Goal: Task Accomplishment & Management: Complete application form

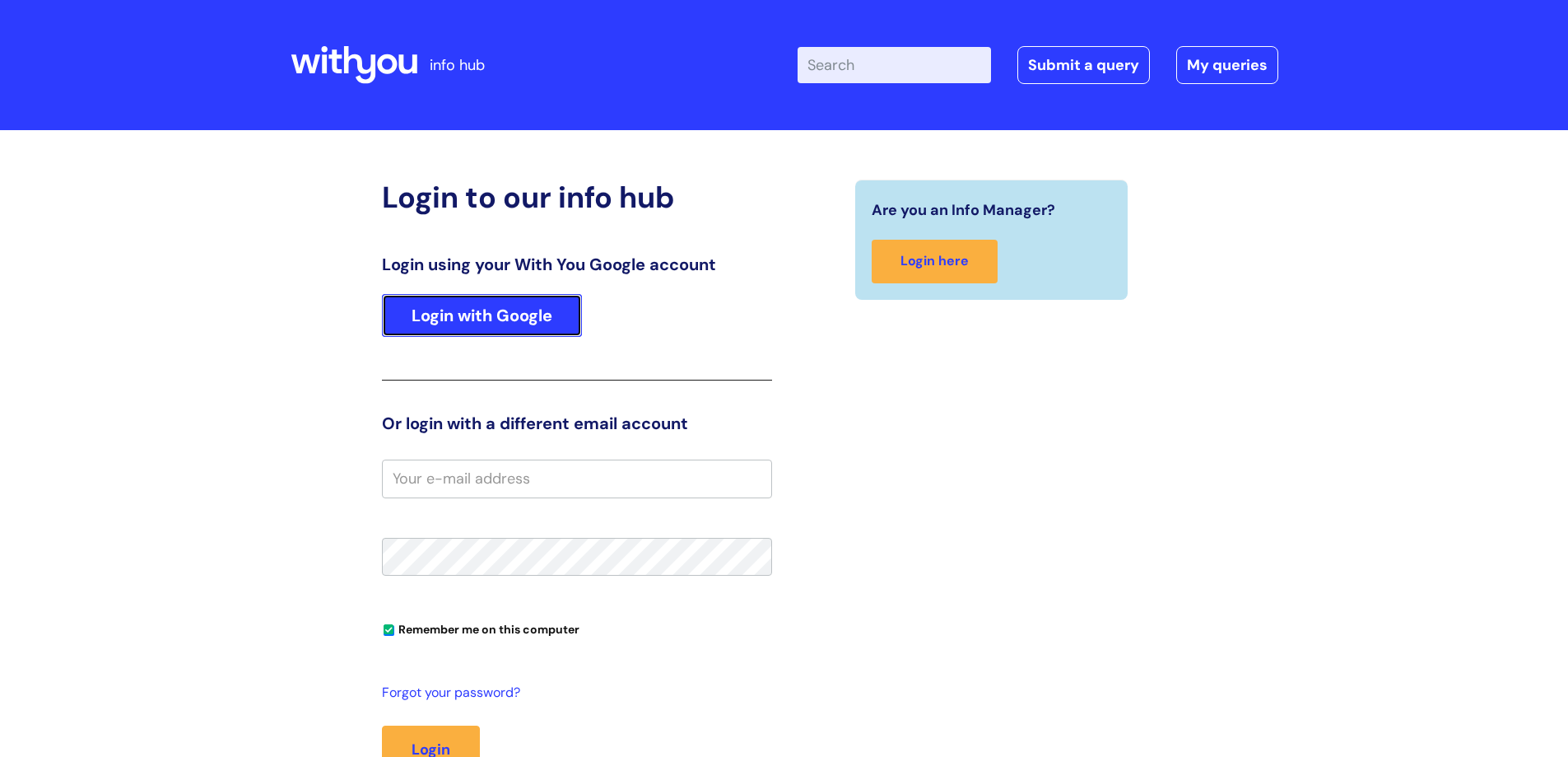
click at [481, 304] on link "Login with Google" at bounding box center [482, 315] width 200 height 43
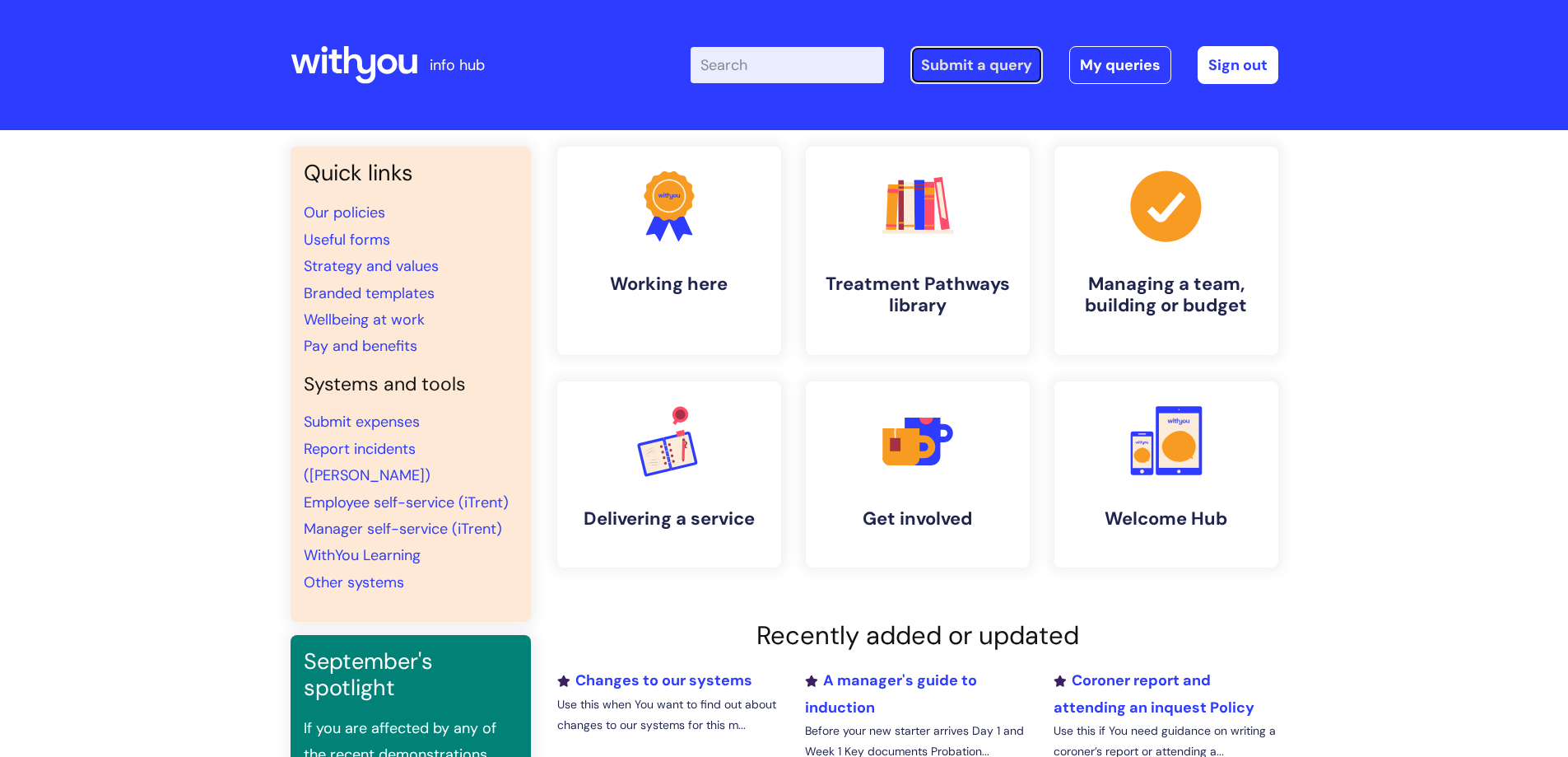
click at [974, 65] on link "Submit a query" at bounding box center [977, 65] width 133 height 38
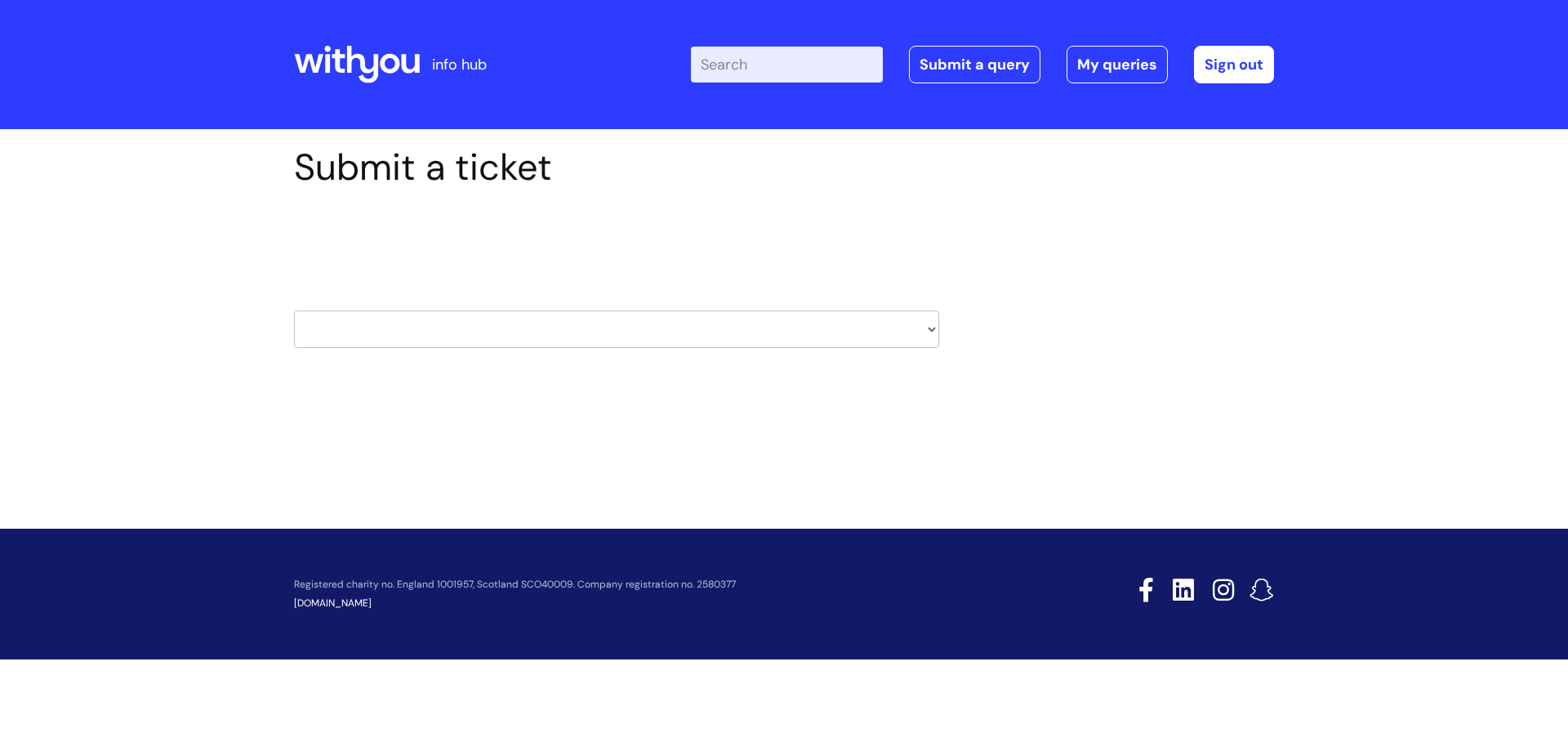
click at [674, 323] on select "HR / People IT and Support Clinical Drug Alerts Finance Accounts Data Support T…" at bounding box center [616, 329] width 645 height 38
select select "hr_/_people"
click at [294, 310] on select "HR / People IT and Support Clinical Drug Alerts Finance Accounts Data Support T…" at bounding box center [616, 329] width 645 height 38
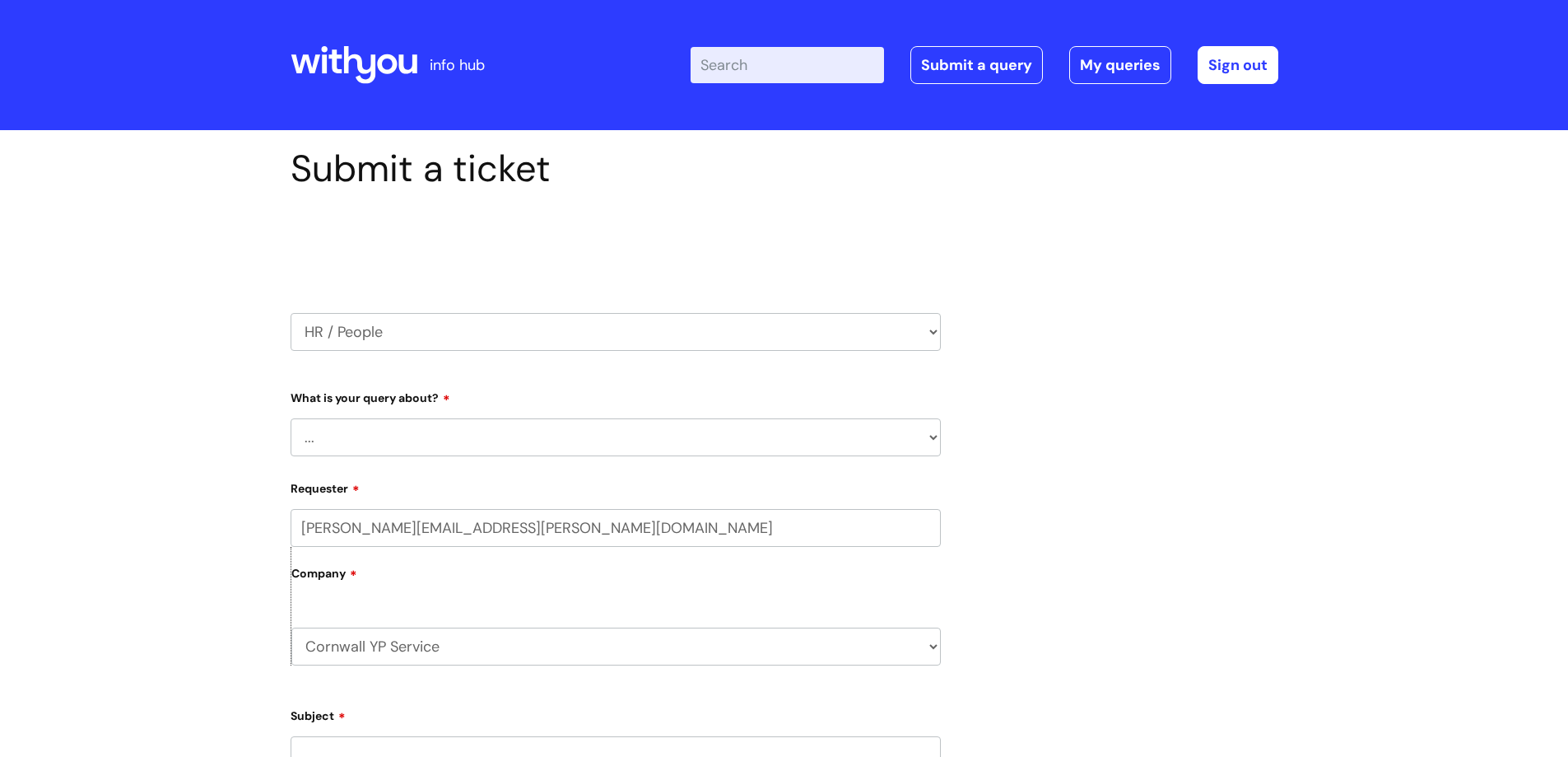
click at [461, 429] on select "... Absence Query Holiday Query Employee change request General HR Query iTrent…" at bounding box center [615, 437] width 650 height 38
select select "iTrent"
click at [291, 418] on select "... Absence Query Holiday Query Employee change request General HR Query iTrent…" at bounding box center [615, 437] width 650 height 38
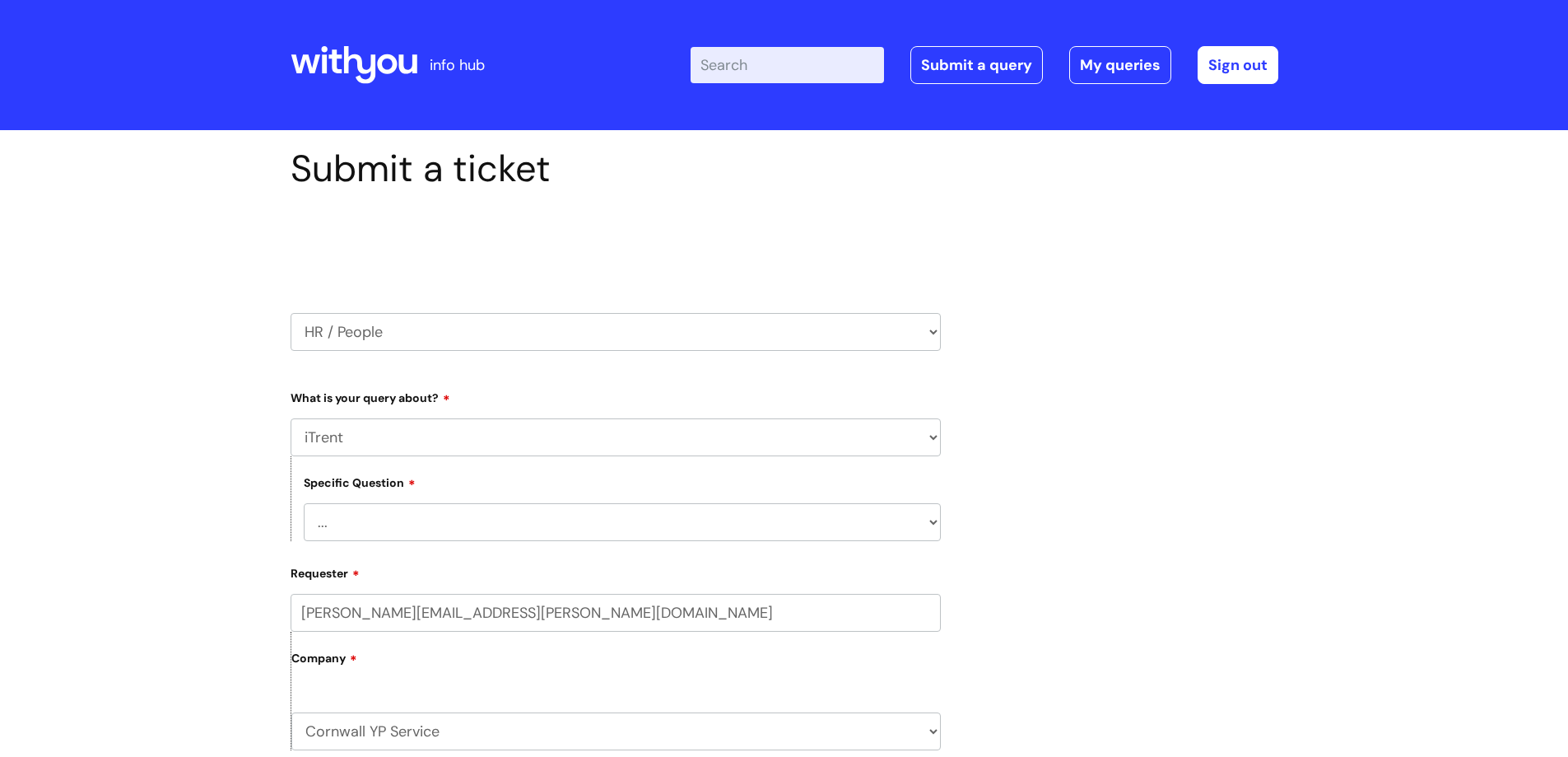
click at [396, 526] on select "... I can’t log in to iTrent I need to change someone’s line manager Issue with…" at bounding box center [622, 522] width 637 height 38
select select "Other iTrent query"
click at [304, 503] on select "... I can’t log in to iTrent I need to change someone’s line manager Issue with…" at bounding box center [622, 522] width 637 height 38
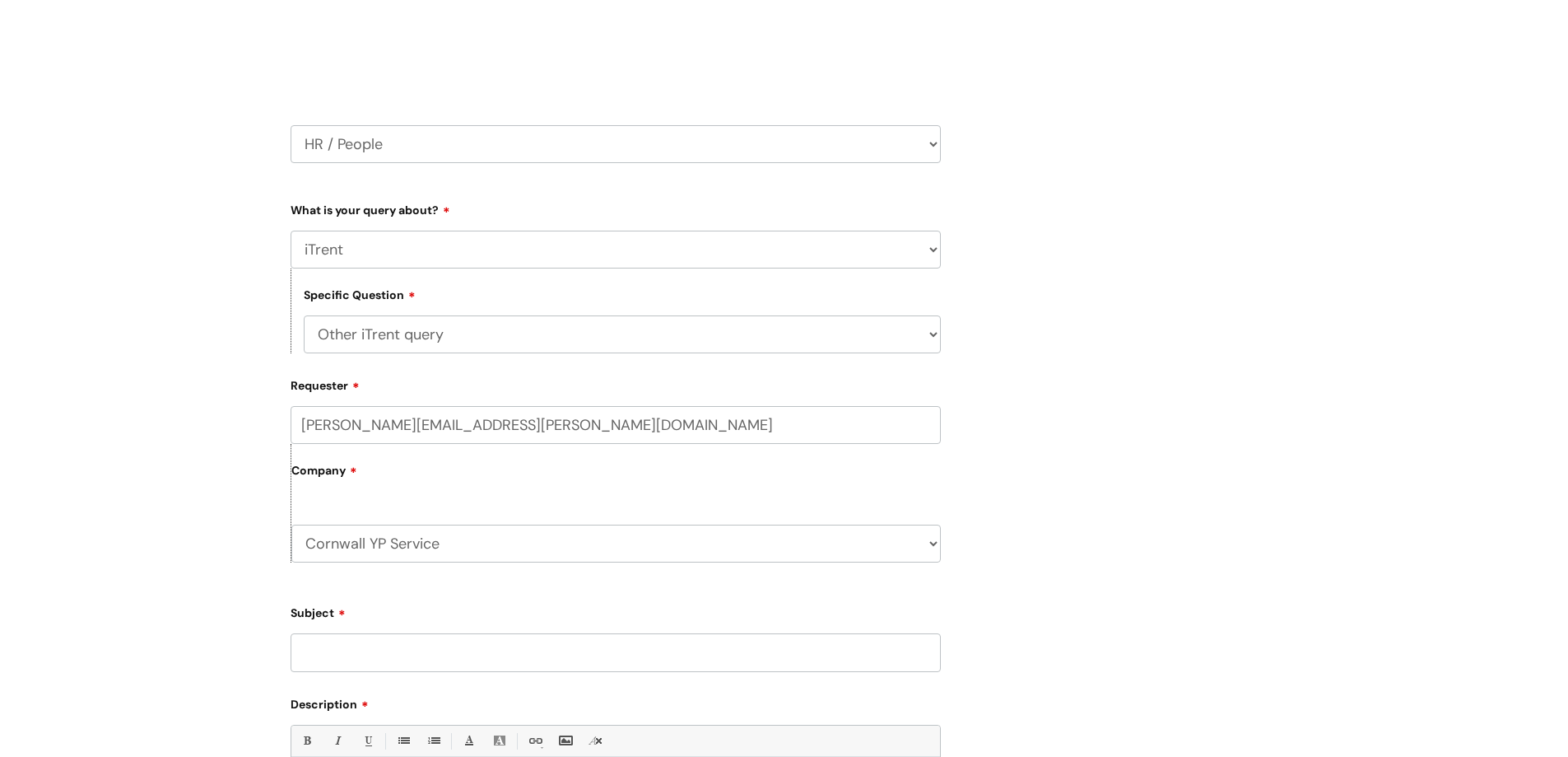
scroll to position [330, 0]
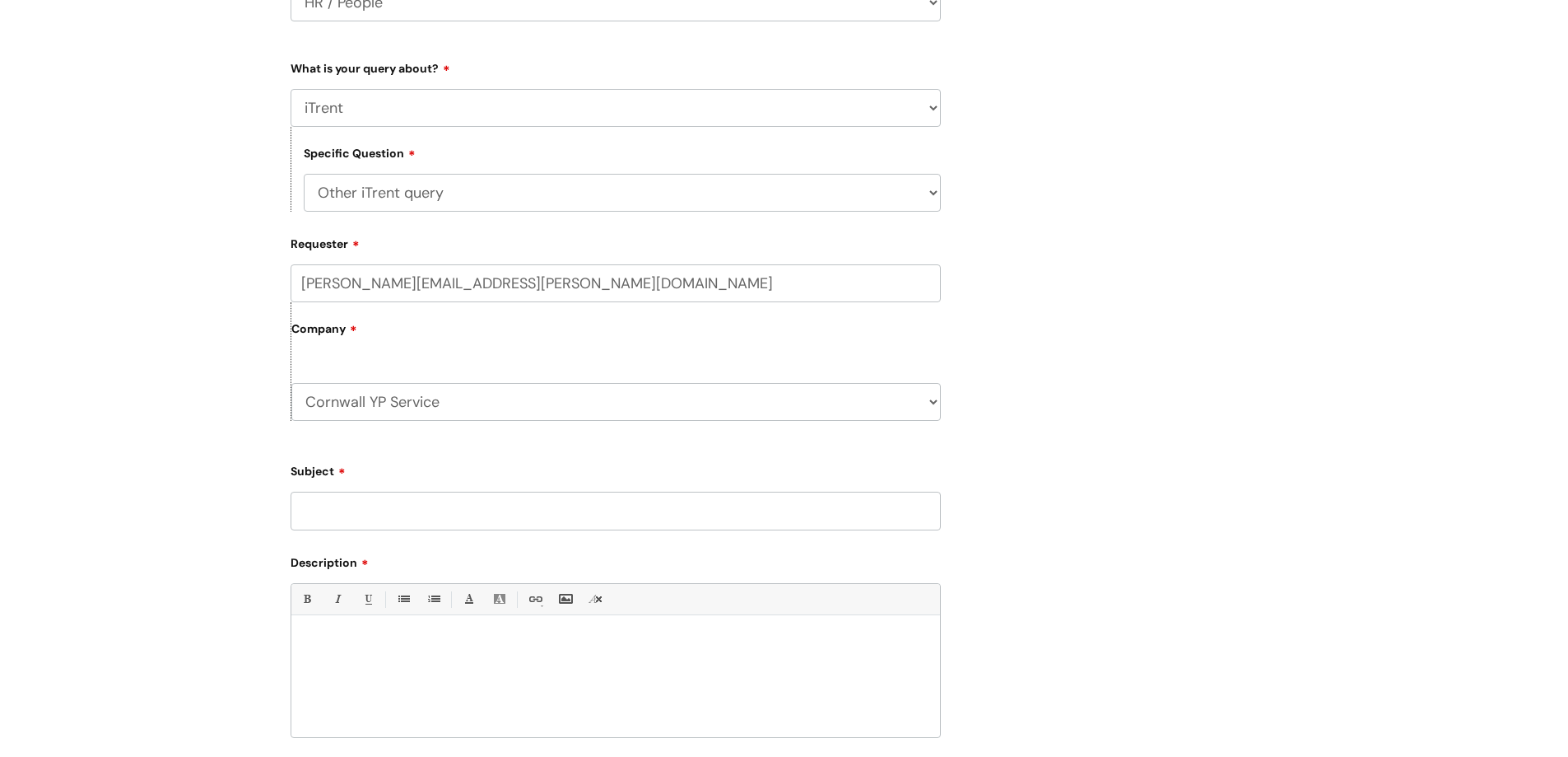
click at [378, 518] on input "Subject" at bounding box center [615, 510] width 650 height 38
type input "Cannot enter a leaver date on ITrent"
click at [425, 659] on div at bounding box center [616, 680] width 649 height 114
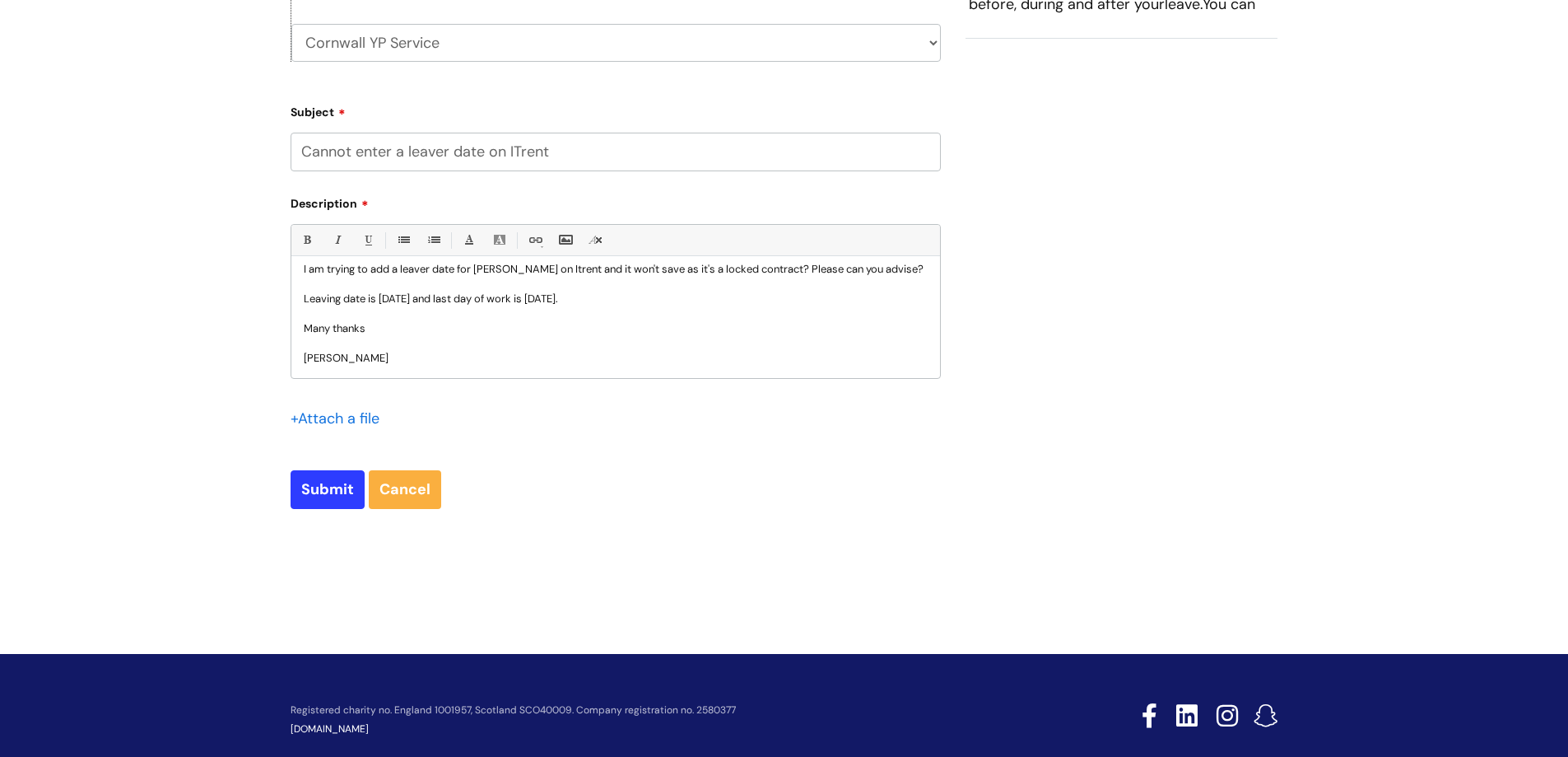
scroll to position [717, 0]
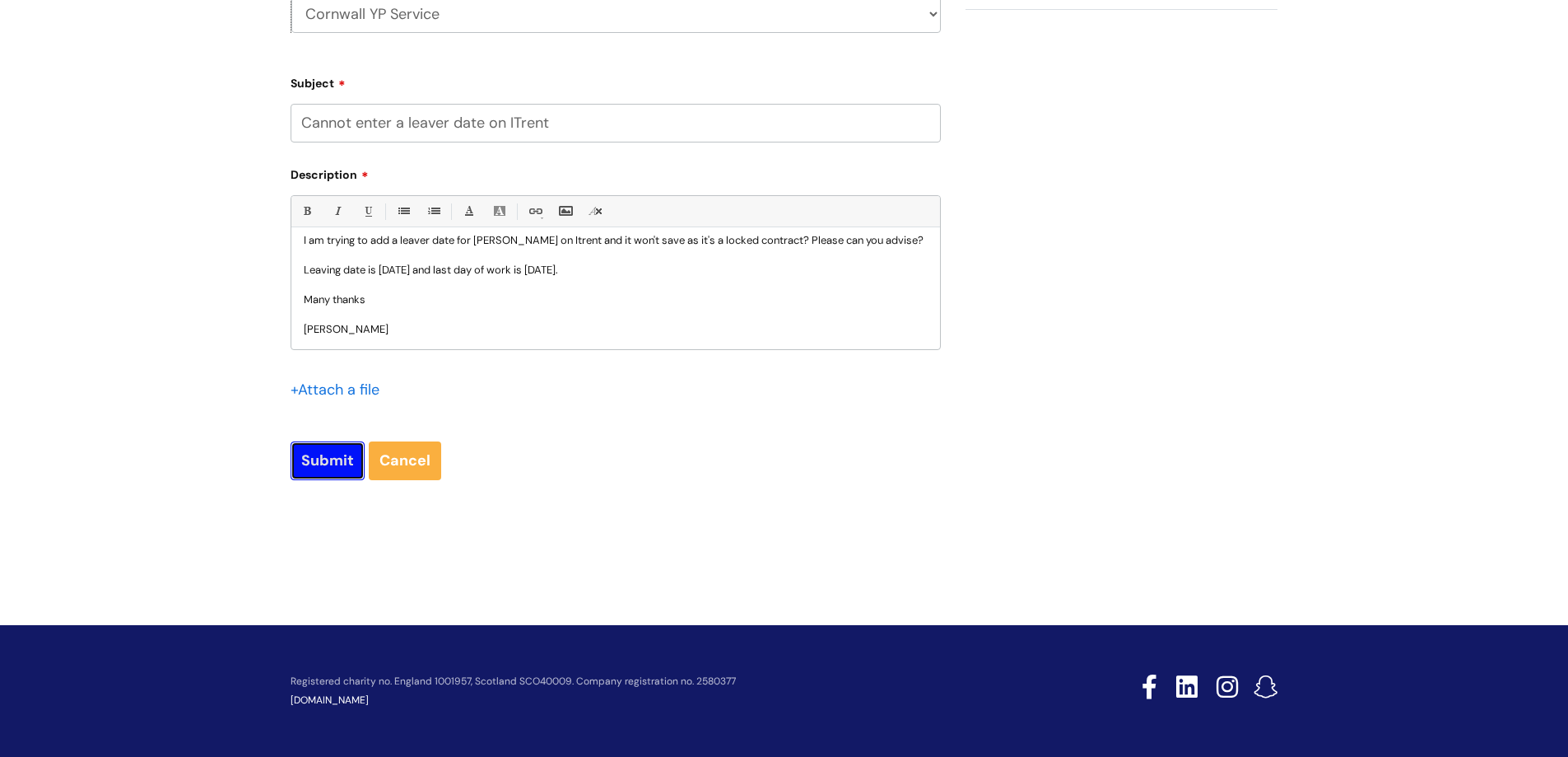
click at [328, 460] on input "Submit" at bounding box center [328, 460] width 74 height 38
type input "Please Wait..."
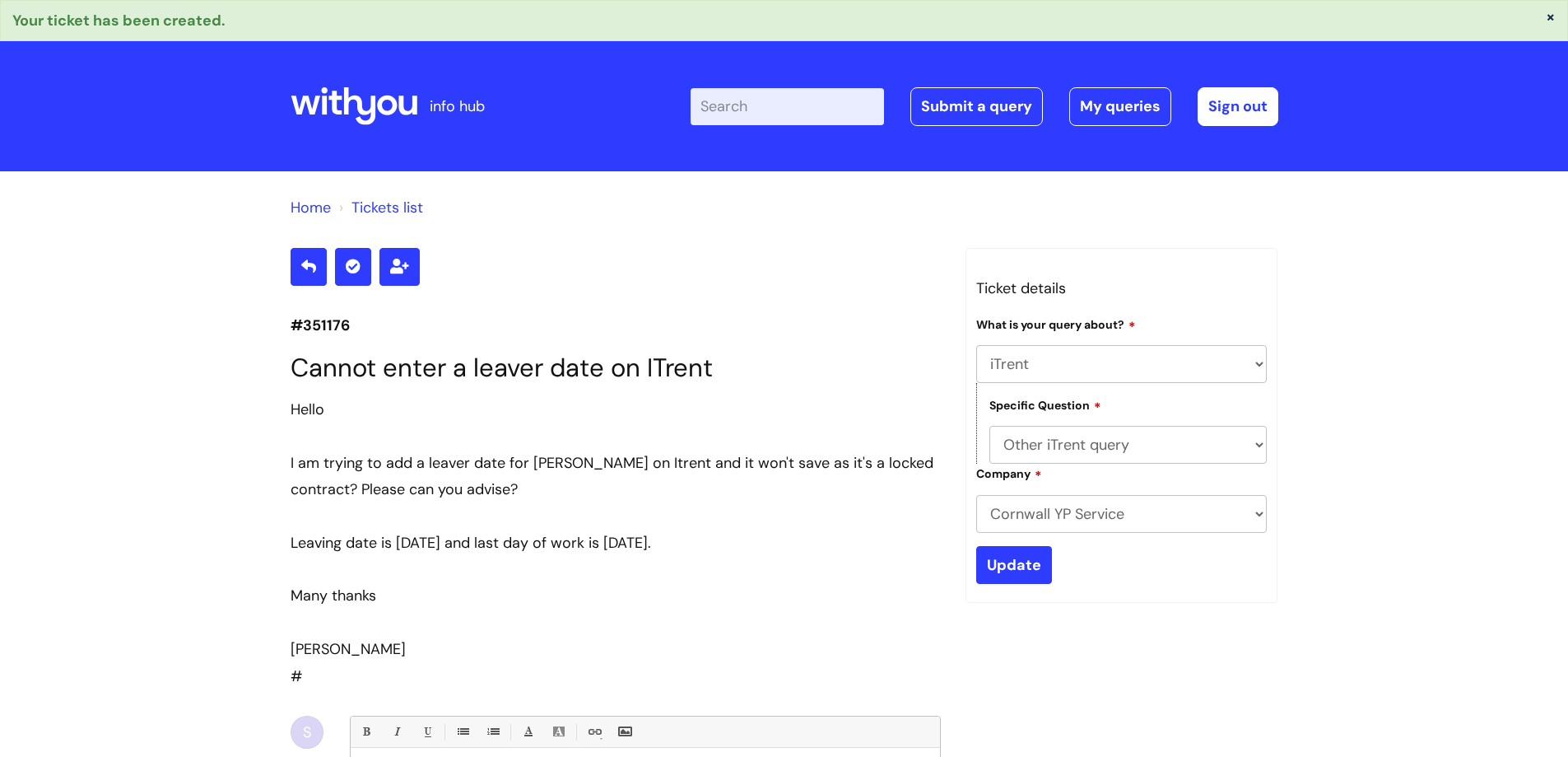
select select "iTrent"
select select "Other iTrent query"
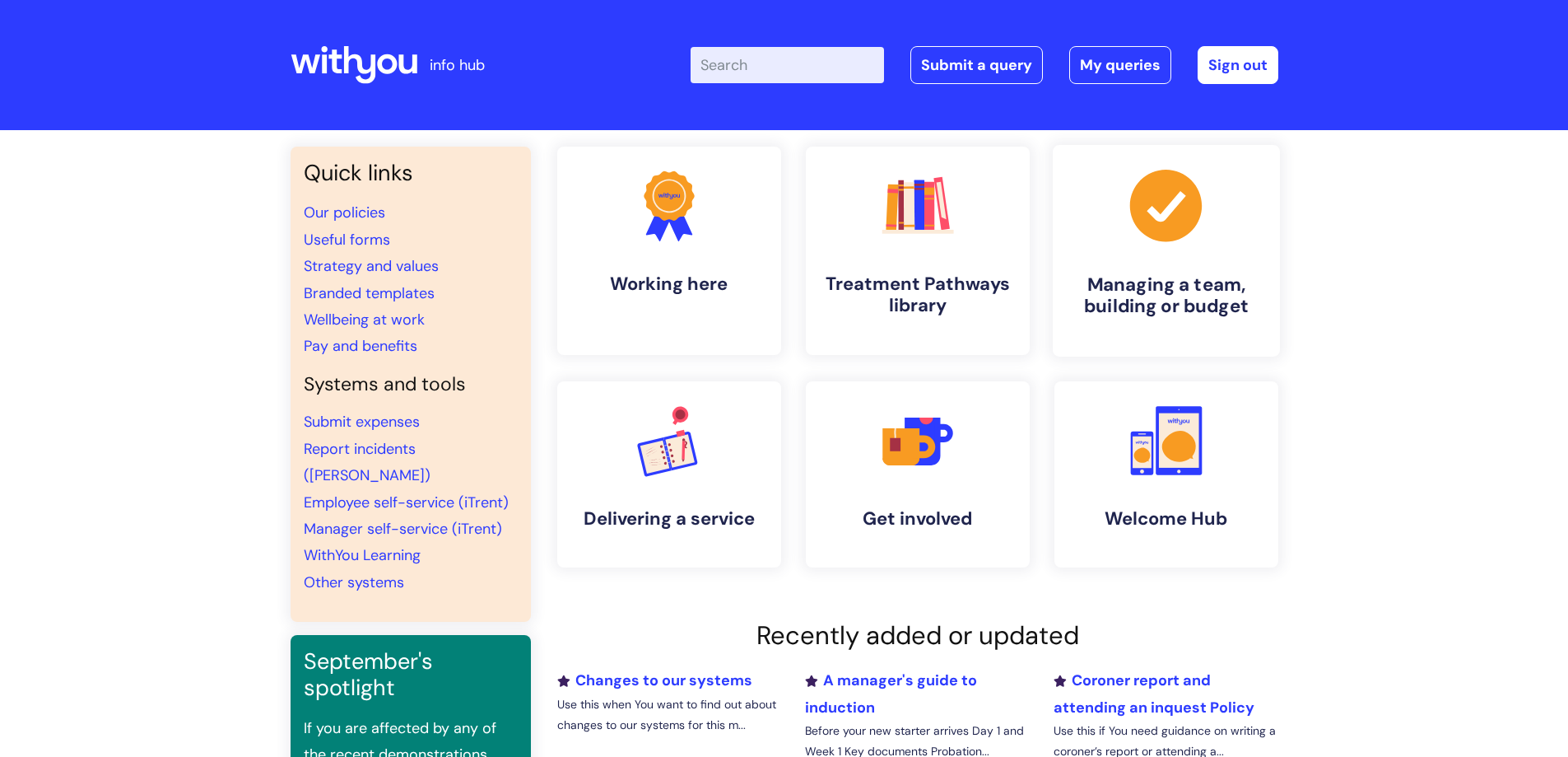
click at [1145, 246] on icon ".cls-1{fill:#a53144;stroke-width:0px;}" at bounding box center [1167, 206] width 82 height 82
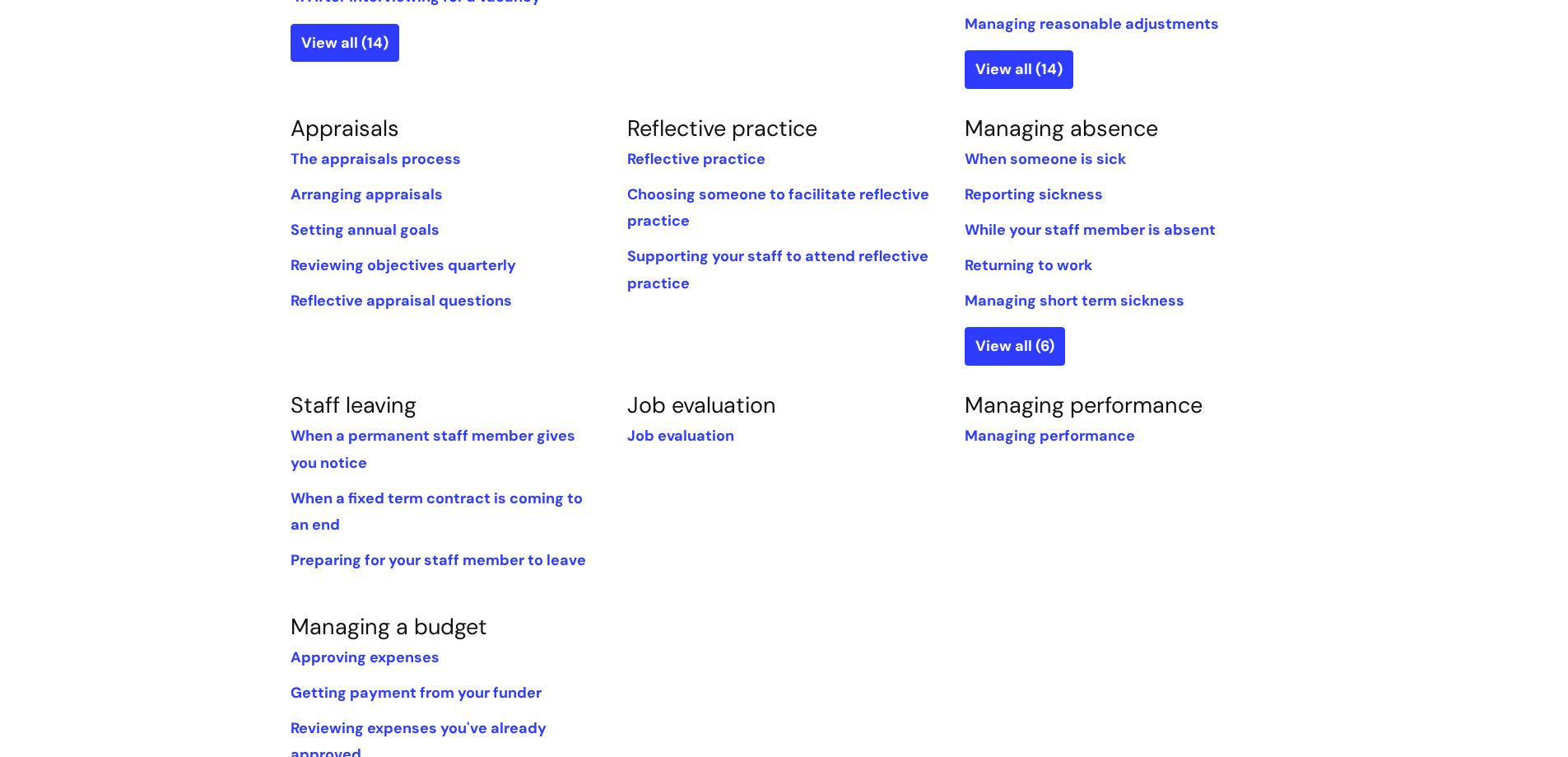
scroll to position [659, 0]
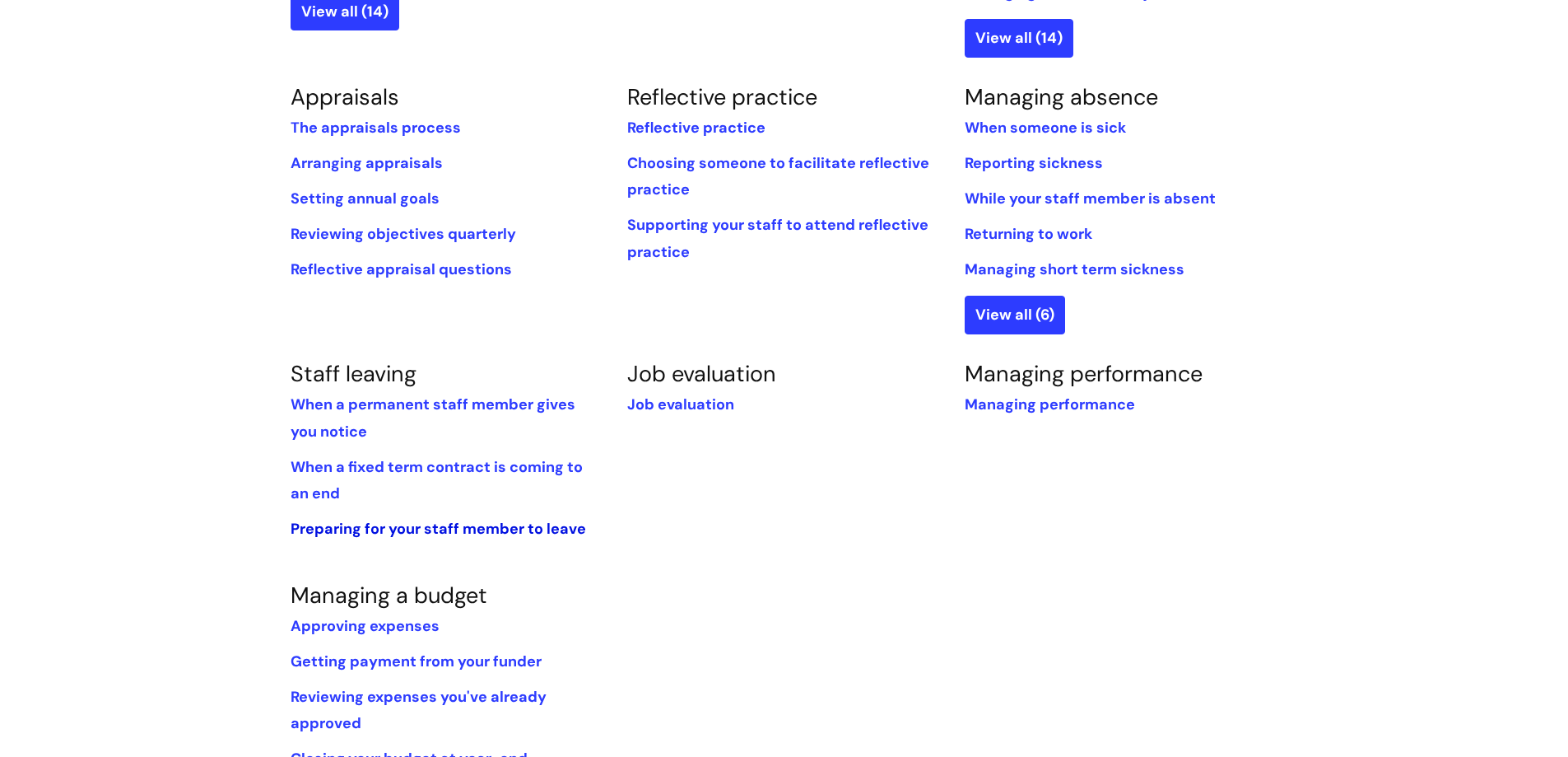
click at [429, 529] on link "Preparing for your staff member to leave" at bounding box center [438, 528] width 296 height 20
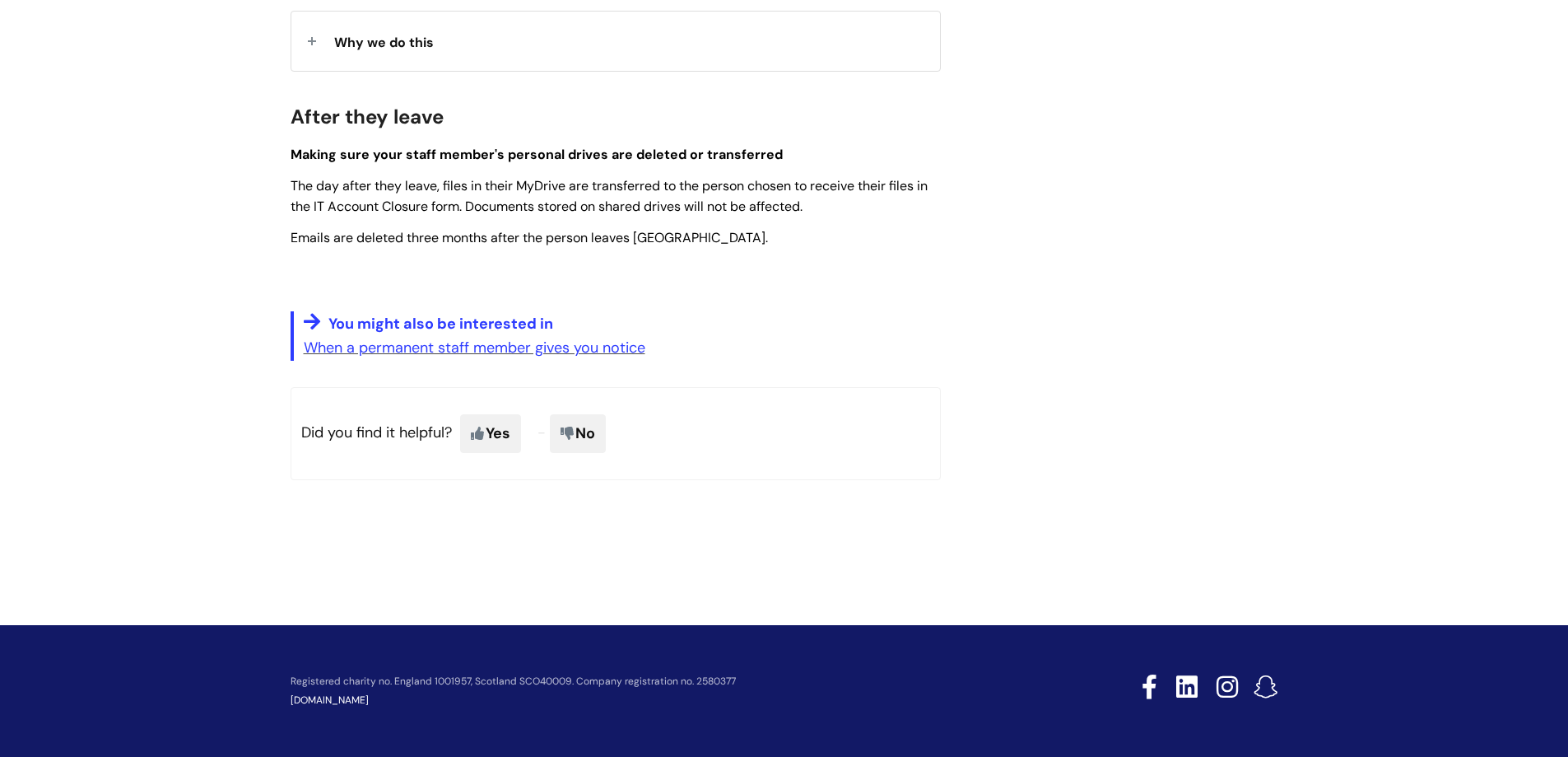
scroll to position [2578, 0]
click at [403, 340] on link "When a permanent staff member gives you notice" at bounding box center [474, 348] width 342 height 20
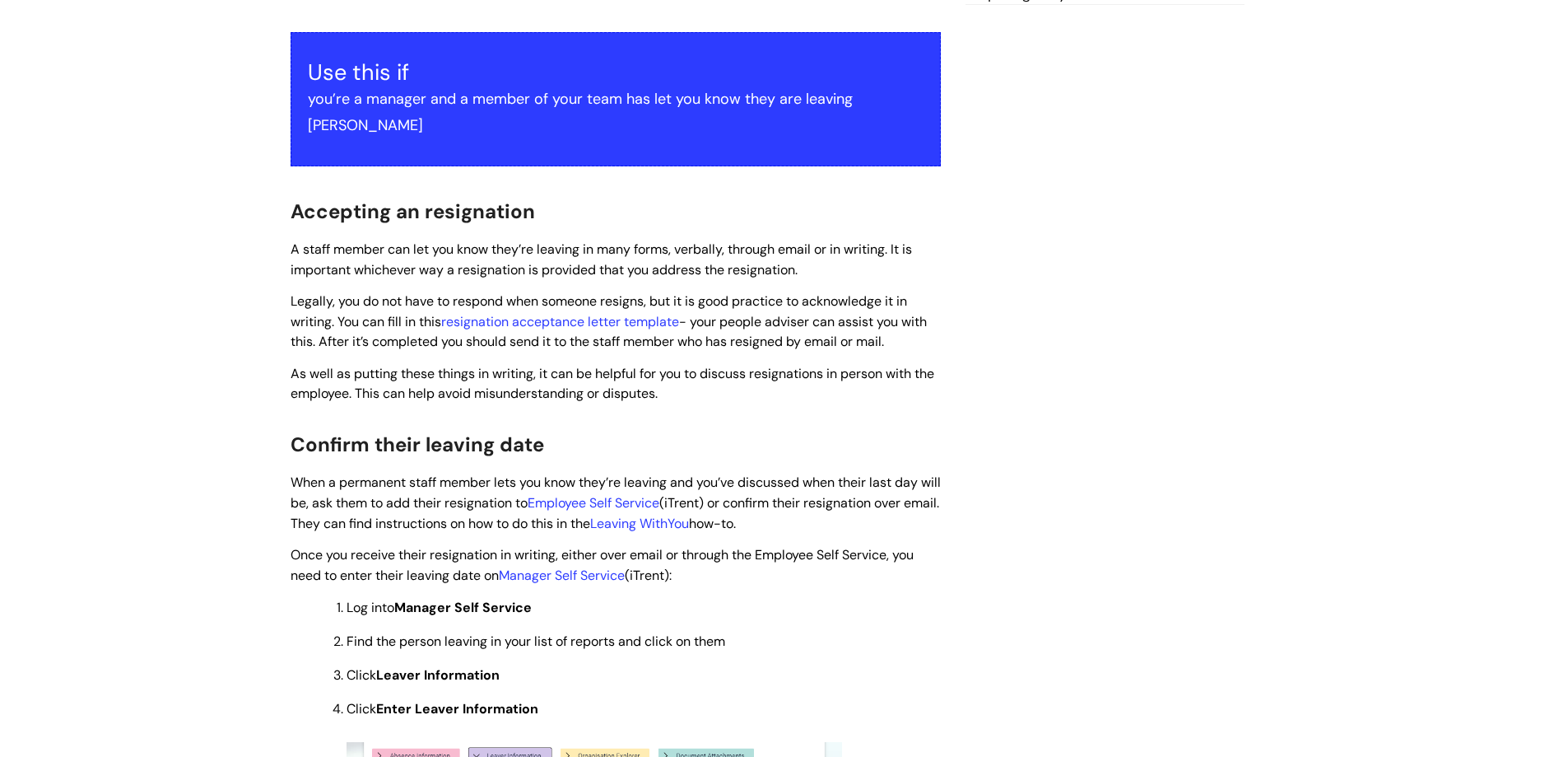
scroll to position [330, 0]
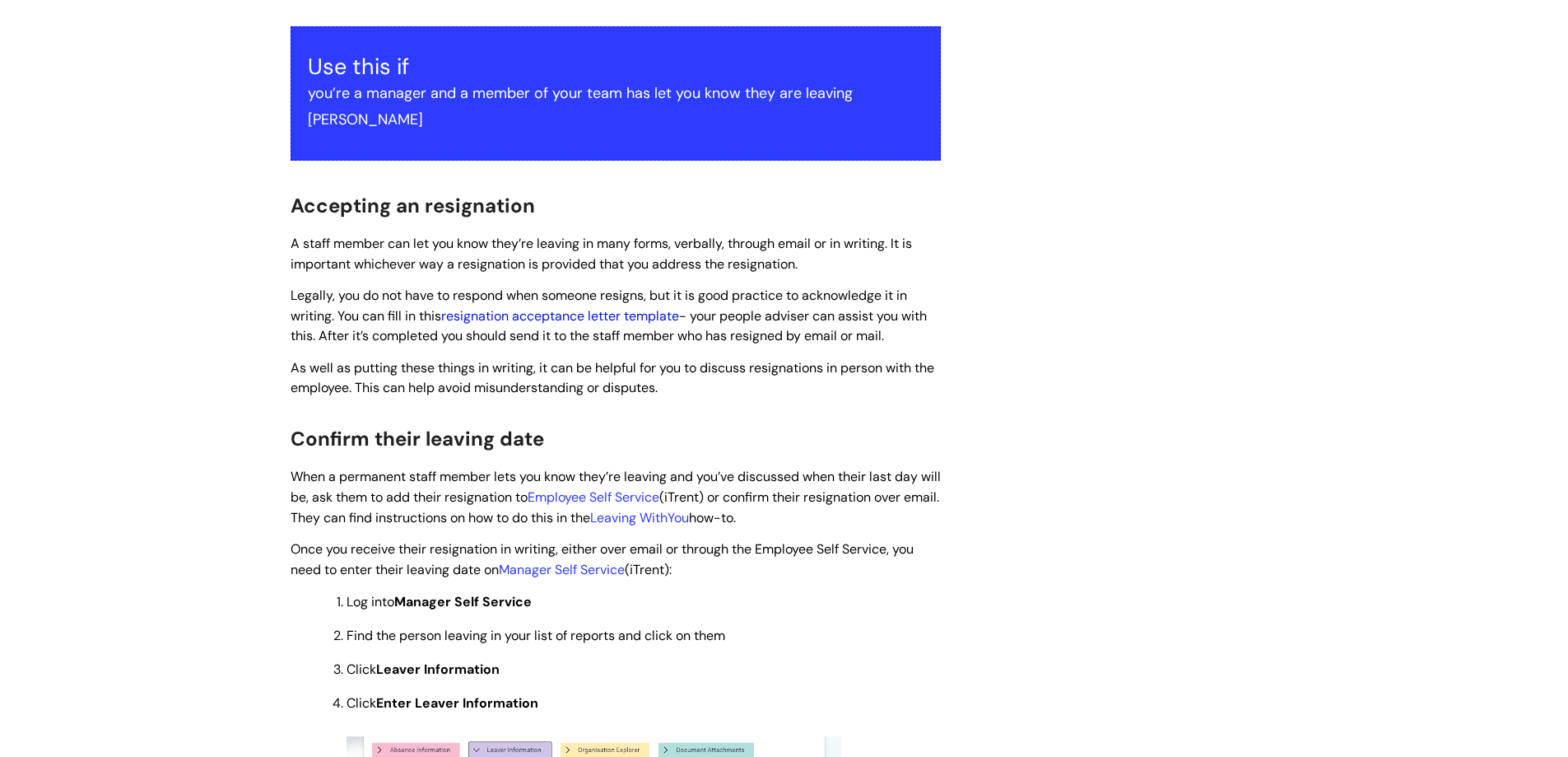
click at [546, 307] on link "resignation acceptance letter template" at bounding box center [560, 315] width 238 height 17
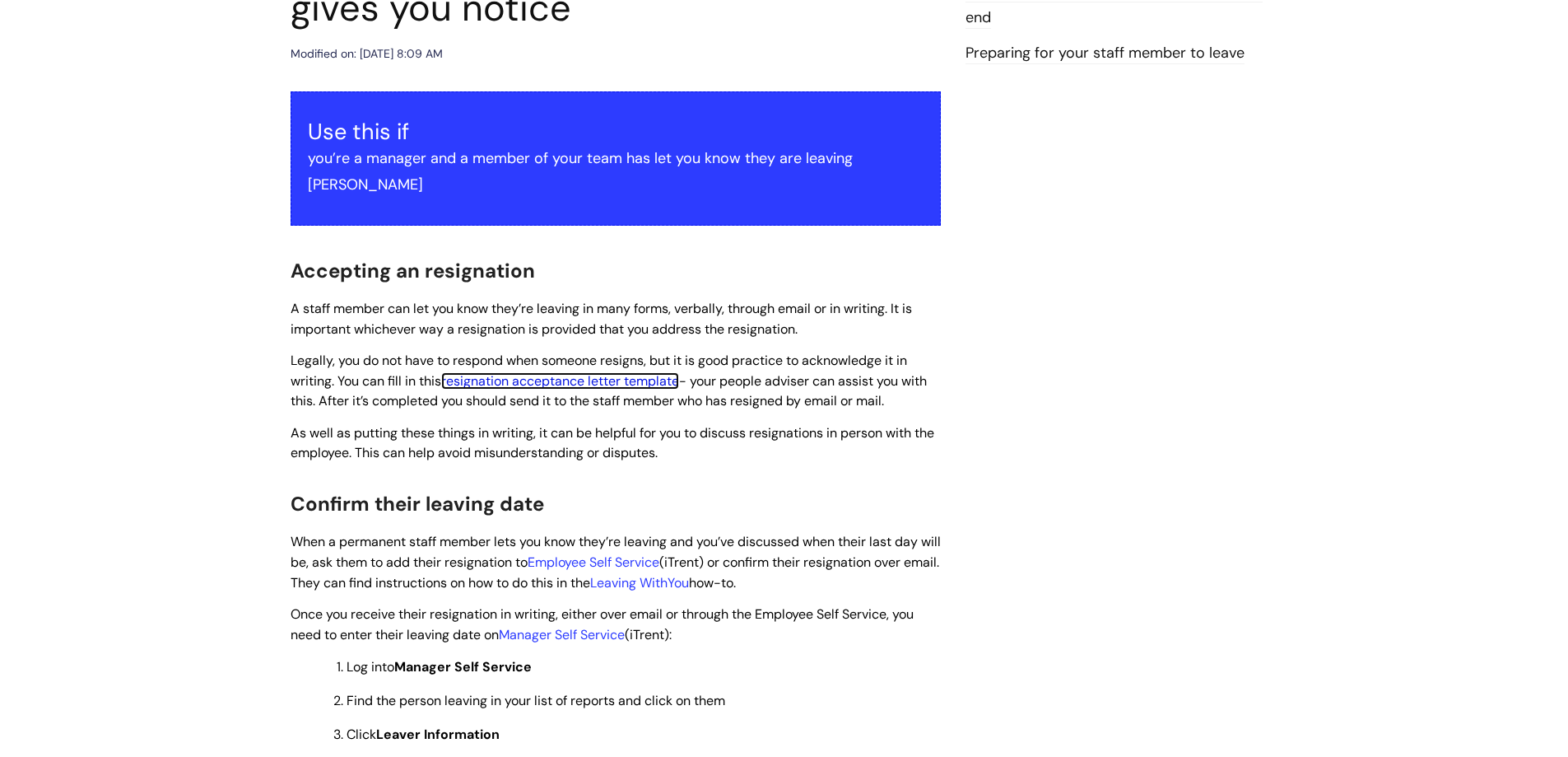
scroll to position [0, 0]
